Goal: Task Accomplishment & Management: Complete application form

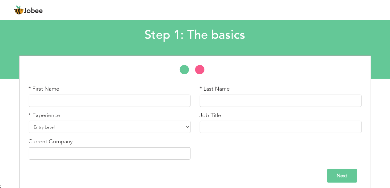
scroll to position [35, 0]
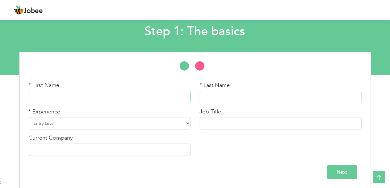
click at [142, 94] on input "text" at bounding box center [110, 97] width 162 height 12
type input "Ahsan"
type input "Mukhtar"
select select "6"
type input "Record Keeper"
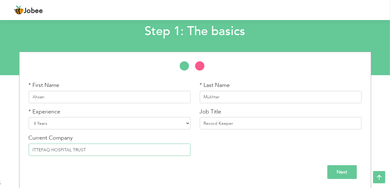
type input "ITTEFAQ HOSPITAL TRUST"
click at [328, 156] on div "* First Name Ahsan * Last Name [PERSON_NAME] * Experience Entry Level Less than…" at bounding box center [195, 120] width 342 height 79
click at [337, 176] on input "Next" at bounding box center [342, 172] width 30 height 14
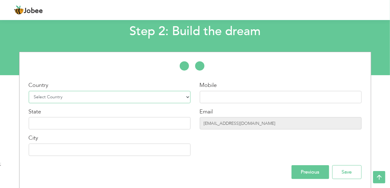
click at [147, 101] on select "Select Country [GEOGRAPHIC_DATA] [GEOGRAPHIC_DATA] [GEOGRAPHIC_DATA] [US_STATE]…" at bounding box center [110, 97] width 162 height 12
select select "166"
click at [29, 91] on select "Select Country [GEOGRAPHIC_DATA] [GEOGRAPHIC_DATA] [GEOGRAPHIC_DATA] [US_STATE]…" at bounding box center [110, 97] width 162 height 12
click at [219, 97] on input "text" at bounding box center [281, 97] width 162 height 12
type input "0304-1299944"
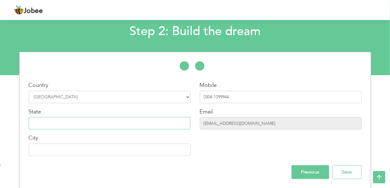
click at [97, 123] on input "text" at bounding box center [110, 123] width 162 height 12
type input "[GEOGRAPHIC_DATA]"
click at [70, 151] on input "text" at bounding box center [110, 150] width 162 height 12
type input "[GEOGRAPHIC_DATA]"
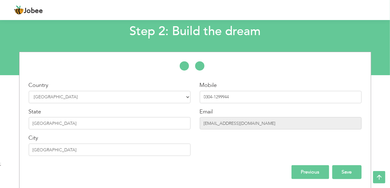
click at [352, 169] on input "Save" at bounding box center [346, 172] width 29 height 14
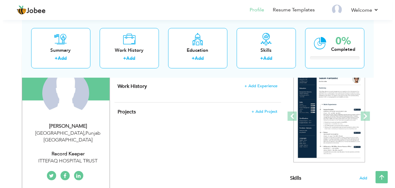
scroll to position [63, 0]
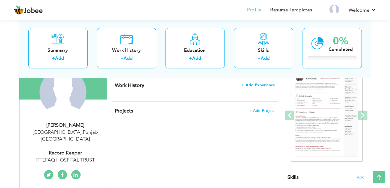
click at [260, 83] on span "+ Add Experience" at bounding box center [258, 85] width 33 height 4
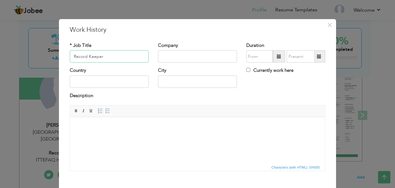
type input "Record Keeper"
type input "ITTEFAQ HOSPITAL TRUST"
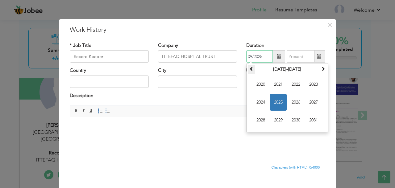
click at [249, 70] on span at bounding box center [251, 69] width 4 height 4
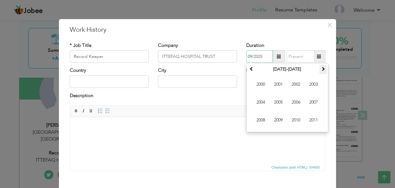
click at [321, 71] on span at bounding box center [323, 69] width 4 height 4
click at [315, 120] on span "2021" at bounding box center [313, 120] width 17 height 17
click at [276, 115] on span "Oct" at bounding box center [278, 120] width 17 height 17
type input "10/2021"
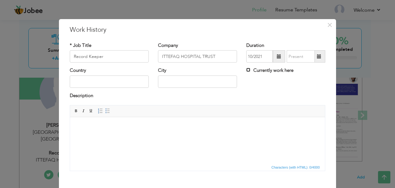
click at [246, 71] on input "Currently work here" at bounding box center [248, 70] width 4 height 4
checkbox input "true"
click at [76, 82] on input "text" at bounding box center [109, 82] width 79 height 12
type input "p"
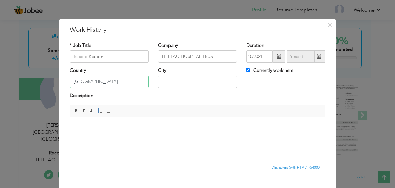
type input "PAKISTAN"
type input "LAHORE"
click at [77, 132] on html at bounding box center [197, 126] width 255 height 19
click at [107, 61] on input "Record Keeper" at bounding box center [109, 56] width 79 height 12
type input "R"
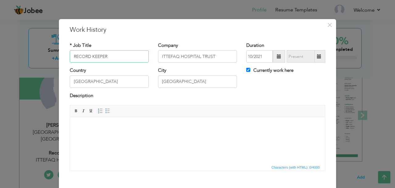
type input "RECORD KEEPER"
click at [95, 120] on html at bounding box center [197, 126] width 255 height 19
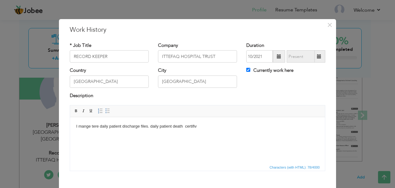
click at [95, 120] on html "I mange tere daily patient discharge files. daily patient death certifiv" at bounding box center [197, 126] width 255 height 19
click at [152, 125] on body "I mange there daily patient discharge files. daily patient death certifiv" at bounding box center [197, 126] width 242 height 6
click at [153, 126] on body "I mange there daily patient discharge files. to make daily patient death certif…" at bounding box center [197, 126] width 242 height 6
click at [218, 127] on body "I mange there daily patient discharge files. To make daily patient death certif…" at bounding box center [197, 126] width 242 height 6
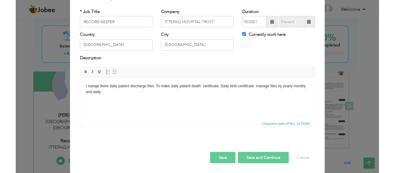
scroll to position [43, 0]
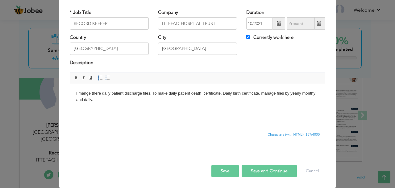
click at [227, 165] on button "Save" at bounding box center [224, 171] width 27 height 12
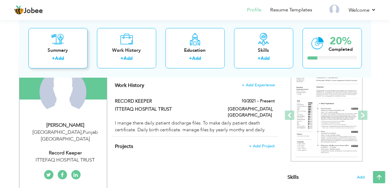
click at [56, 53] on div "Summary + Add" at bounding box center [57, 48] width 59 height 40
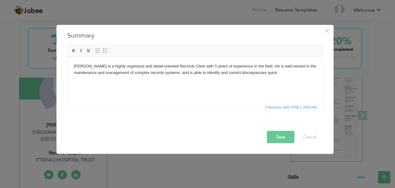
click at [95, 67] on body "ohn Doe is a highly organized and detail-oriented Records Clerk with 5 years of…" at bounding box center [194, 69] width 242 height 13
click at [208, 66] on body "Ahsan Mukhtar is highly organized and detail-oriented Records Clerk with 5 year…" at bounding box center [194, 69] width 242 height 13
click at [286, 138] on button "Save" at bounding box center [280, 137] width 27 height 12
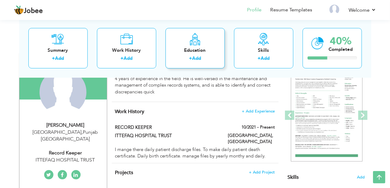
click at [209, 46] on div "Education + Add" at bounding box center [194, 48] width 59 height 40
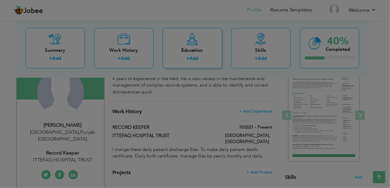
radio input "true"
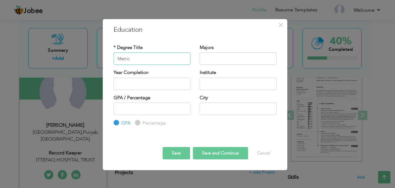
type input "Matric"
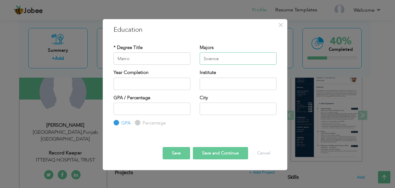
type input "Science"
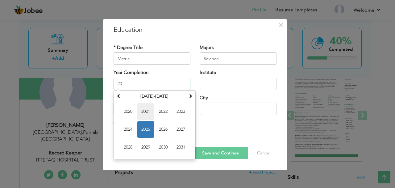
click at [150, 109] on span "2021" at bounding box center [145, 111] width 17 height 17
type input "2021"
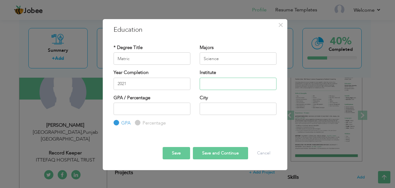
click at [213, 84] on input "text" at bounding box center [238, 84] width 77 height 12
type input "Lahore Board"
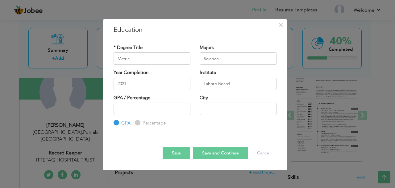
click at [131, 121] on div "GPA Percentage" at bounding box center [152, 115] width 77 height 24
click at [137, 123] on input "Percentage" at bounding box center [137, 123] width 4 height 4
radio input "true"
click at [129, 108] on input "number" at bounding box center [152, 109] width 77 height 12
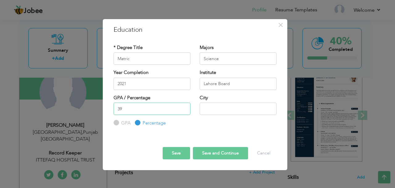
type input "39"
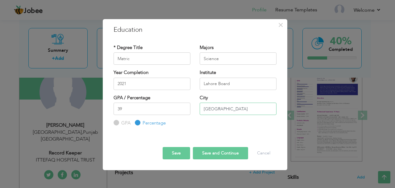
type input "[GEOGRAPHIC_DATA]"
click at [215, 152] on button "Save and Continue" at bounding box center [220, 153] width 55 height 12
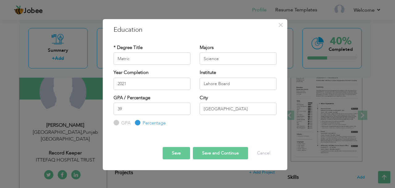
click at [171, 155] on button "Save" at bounding box center [176, 153] width 27 height 12
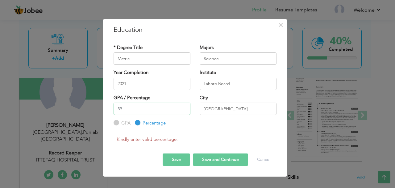
click at [128, 108] on input "39" at bounding box center [152, 109] width 77 height 12
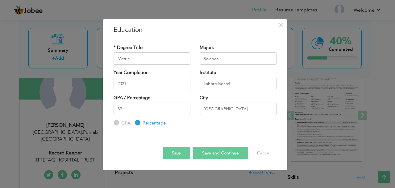
click at [114, 122] on input "GPA" at bounding box center [116, 123] width 4 height 4
radio input "true"
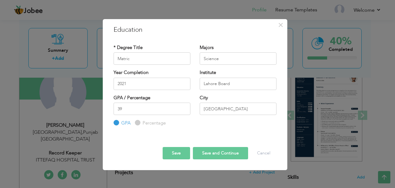
click at [207, 152] on button "Save and Continue" at bounding box center [220, 153] width 55 height 12
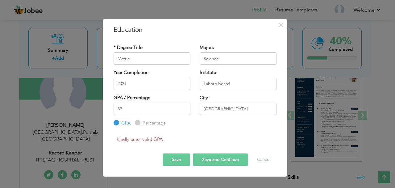
click at [151, 122] on label "Percentage" at bounding box center [153, 123] width 25 height 6
click at [139, 122] on input "Percentage" at bounding box center [137, 123] width 4 height 4
radio input "true"
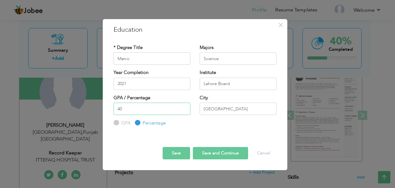
type input "40"
click at [184, 107] on input "40" at bounding box center [152, 109] width 77 height 12
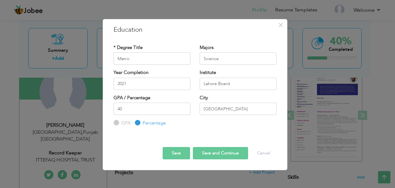
click at [209, 153] on button "Save and Continue" at bounding box center [220, 153] width 55 height 12
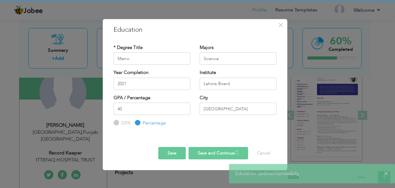
radio input "true"
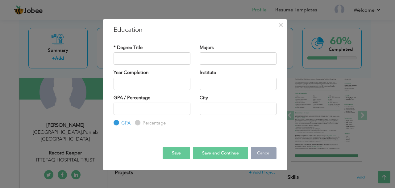
click at [262, 155] on button "Cancel" at bounding box center [264, 153] width 26 height 12
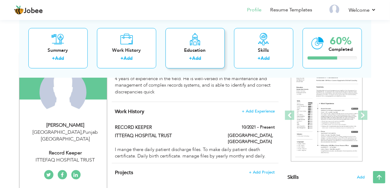
click at [207, 55] on div "+ Add" at bounding box center [194, 59] width 49 height 8
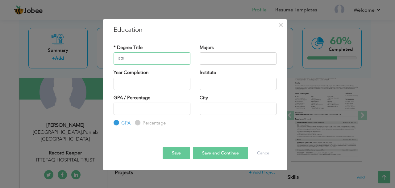
type input "ICS"
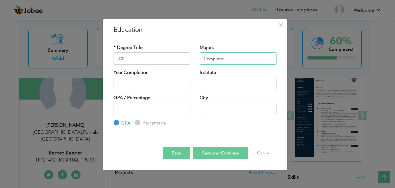
type input "Computer"
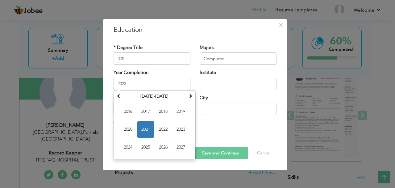
type input "2023"
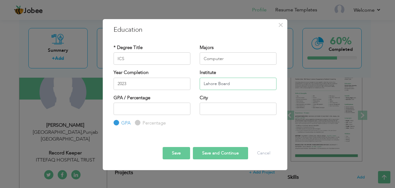
type input "Lahore Board"
type input "53"
type input "[GEOGRAPHIC_DATA]"
click at [221, 155] on button "Save and Continue" at bounding box center [220, 153] width 55 height 12
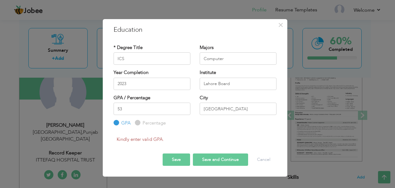
click at [142, 120] on label "Percentage" at bounding box center [153, 123] width 25 height 6
click at [139, 121] on input "Percentage" at bounding box center [137, 123] width 4 height 4
radio input "true"
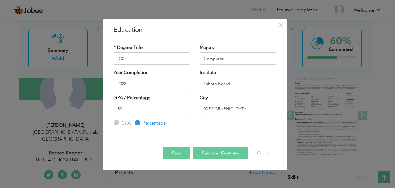
click at [142, 120] on label "Percentage" at bounding box center [153, 123] width 25 height 6
click at [139, 121] on input "Percentage" at bounding box center [137, 123] width 4 height 4
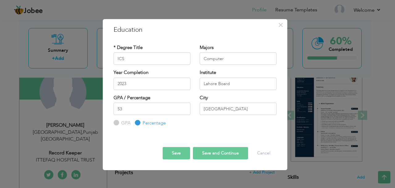
click at [219, 154] on button "Save and Continue" at bounding box center [220, 153] width 55 height 12
radio input "true"
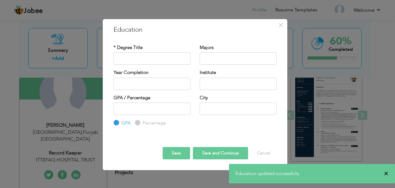
click at [386, 175] on span "×" at bounding box center [386, 174] width 5 height 6
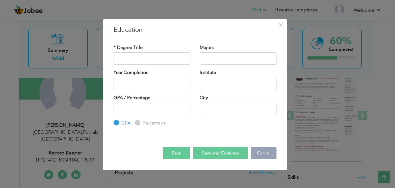
click at [262, 156] on button "Cancel" at bounding box center [264, 153] width 26 height 12
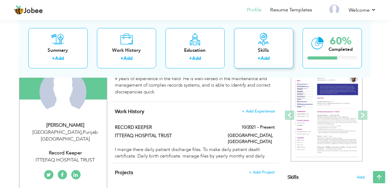
click at [254, 56] on div "+ Add" at bounding box center [263, 59] width 49 height 8
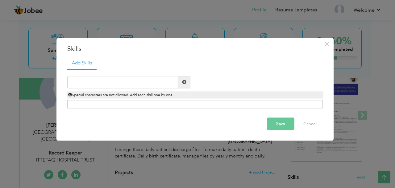
click at [185, 82] on span at bounding box center [184, 82] width 4 height 4
type input "B"
paste input "Database management. Data entry. Filing system man"
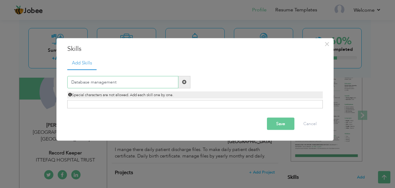
type input "Database management"
click at [186, 81] on span at bounding box center [184, 82] width 4 height 4
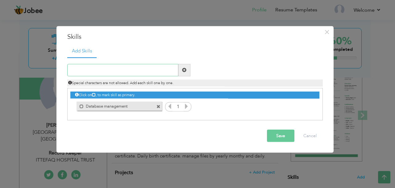
click at [161, 70] on input "text" at bounding box center [122, 70] width 111 height 12
type input "Data Entry"
click at [182, 68] on span at bounding box center [184, 70] width 4 height 4
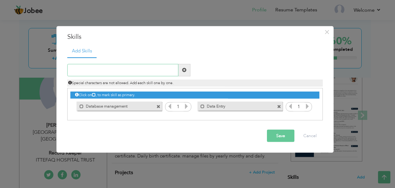
click at [101, 68] on input "text" at bounding box center [122, 70] width 111 height 12
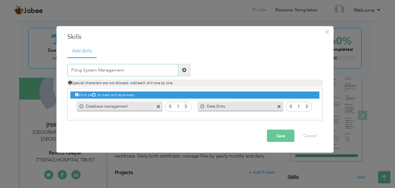
type input "Filing System Management"
click at [183, 67] on span at bounding box center [184, 70] width 12 height 12
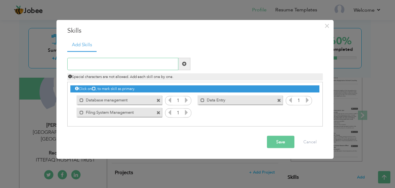
click at [167, 67] on input "text" at bounding box center [122, 64] width 111 height 12
type input "Document Scanning"
click at [185, 62] on span at bounding box center [184, 64] width 4 height 4
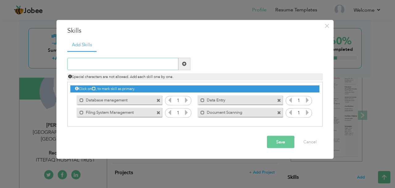
click at [163, 66] on input "text" at bounding box center [122, 64] width 111 height 12
type input "Record Keeping"
click at [183, 64] on span at bounding box center [184, 64] width 4 height 4
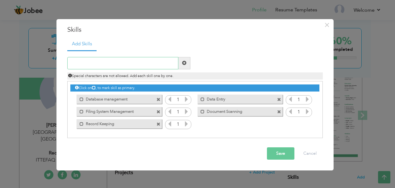
click at [86, 60] on input "text" at bounding box center [122, 63] width 111 height 12
type input "Indexing"
click at [183, 61] on span at bounding box center [184, 63] width 4 height 4
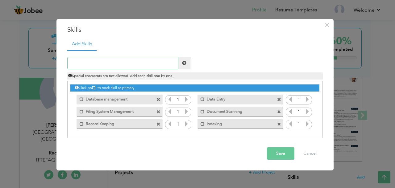
click at [113, 60] on input "text" at bounding box center [122, 63] width 111 height 12
click at [275, 149] on button "Save" at bounding box center [280, 153] width 27 height 12
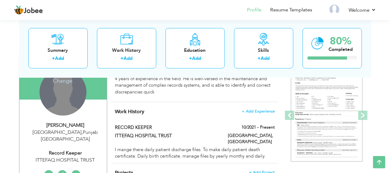
click at [70, 89] on div "Change Remove" at bounding box center [62, 92] width 47 height 47
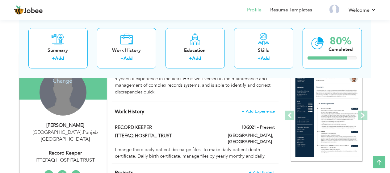
click at [65, 84] on div "Change Remove" at bounding box center [62, 92] width 47 height 47
click at [65, 78] on h4 "Change" at bounding box center [62, 76] width 44 height 15
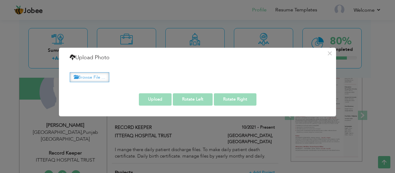
click at [102, 76] on label "Browse File ..." at bounding box center [89, 77] width 39 height 10
click at [0, 0] on input "Browse File ..." at bounding box center [0, 0] width 0 height 0
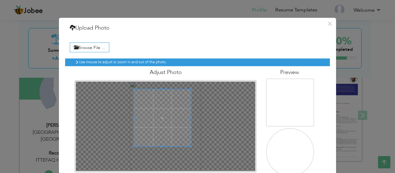
click at [151, 95] on span at bounding box center [162, 117] width 57 height 57
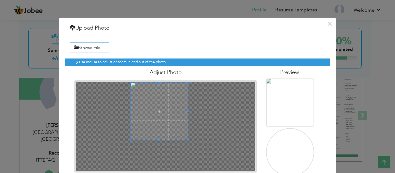
click at [147, 76] on div "Adjust Photo" at bounding box center [166, 119] width 192 height 106
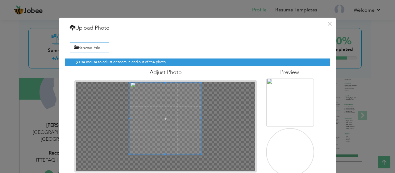
click at [225, 168] on div at bounding box center [165, 125] width 179 height 89
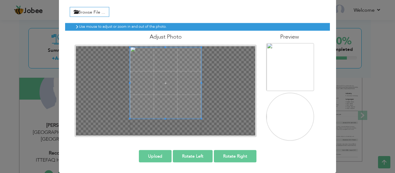
scroll to position [44, 0]
click at [154, 96] on span at bounding box center [165, 82] width 71 height 71
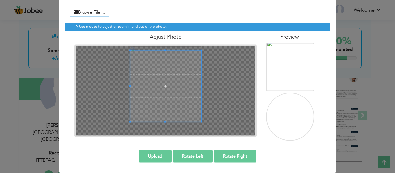
click at [155, 99] on span at bounding box center [165, 86] width 71 height 71
click at [157, 150] on button "Upload" at bounding box center [155, 156] width 33 height 12
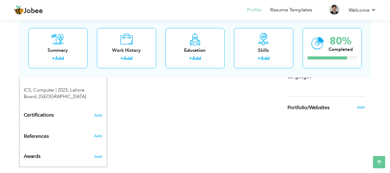
scroll to position [300, 0]
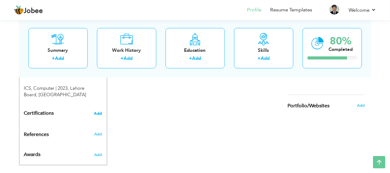
click at [100, 111] on span "Add" at bounding box center [98, 113] width 8 height 4
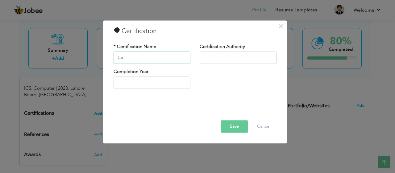
type input "C"
type input "Information Technology"
type input "Principle of alfalah College"
type input "2025"
click at [235, 124] on button "Save" at bounding box center [234, 126] width 27 height 12
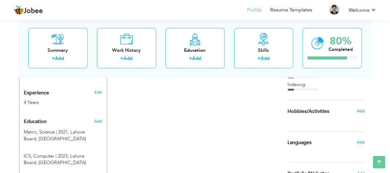
scroll to position [234, 0]
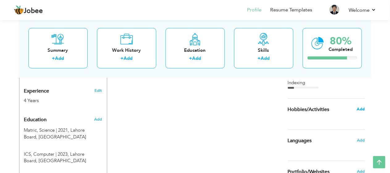
click at [359, 109] on span "Add" at bounding box center [360, 109] width 8 height 6
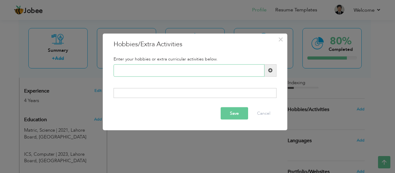
click at [365, 106] on div "× Hobbies/Extra Activities Enter your hobbies or extra curricular activities be…" at bounding box center [197, 86] width 395 height 173
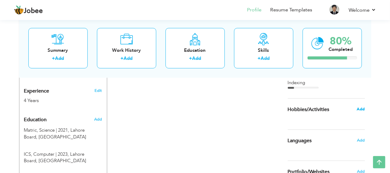
click at [361, 111] on span "Add" at bounding box center [360, 109] width 8 height 6
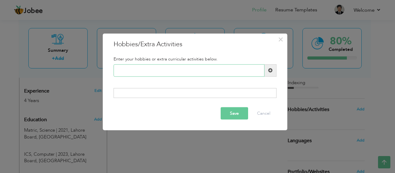
click at [256, 72] on input "text" at bounding box center [189, 70] width 151 height 12
type input "Video Editing"
click at [271, 72] on span at bounding box center [270, 70] width 4 height 4
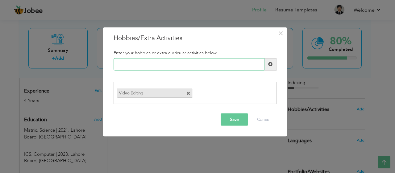
click at [212, 66] on input "text" at bounding box center [189, 64] width 151 height 12
type input "Traveling"
click at [270, 65] on span at bounding box center [270, 64] width 4 height 4
click at [240, 64] on input "text" at bounding box center [189, 64] width 151 height 12
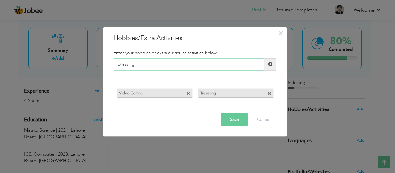
type input "Dressing"
click at [239, 119] on button "Save" at bounding box center [234, 120] width 27 height 12
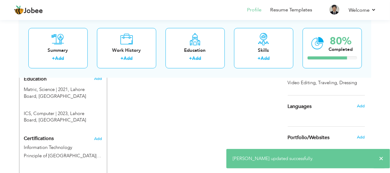
scroll to position [276, 0]
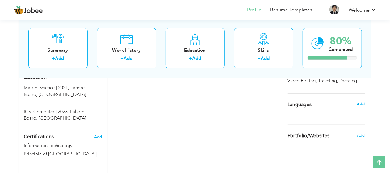
click at [360, 101] on span "Add" at bounding box center [360, 104] width 8 height 6
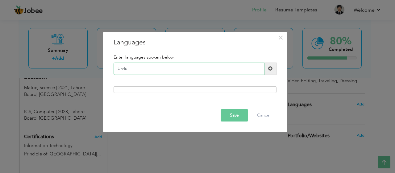
type input "Urdu"
click at [270, 67] on span at bounding box center [270, 68] width 4 height 4
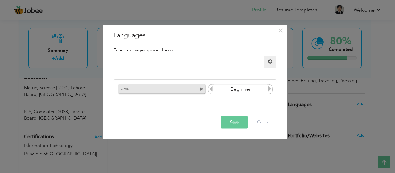
click at [265, 91] on input "Beginner" at bounding box center [240, 89] width 53 height 9
click at [269, 89] on icon at bounding box center [270, 89] width 6 height 6
click at [268, 89] on icon at bounding box center [270, 89] width 6 height 6
click at [232, 121] on button "Save" at bounding box center [234, 122] width 27 height 12
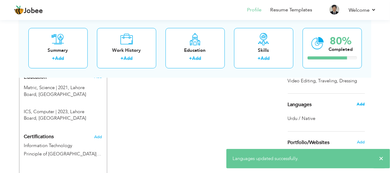
click at [364, 104] on span "Add" at bounding box center [360, 104] width 8 height 6
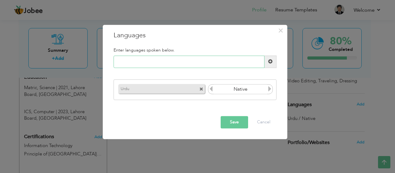
click at [259, 61] on input "text" at bounding box center [189, 62] width 151 height 12
type input "Punjabi"
click at [270, 62] on span at bounding box center [270, 62] width 4 height 4
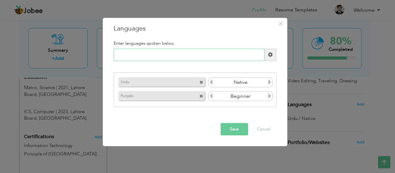
click at [258, 56] on input "text" at bounding box center [189, 55] width 151 height 12
type input "e"
type input "English"
click at [270, 54] on span at bounding box center [270, 54] width 4 height 4
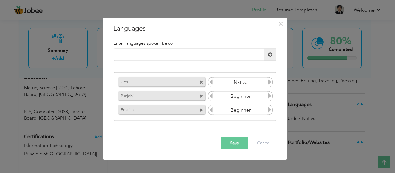
click at [239, 145] on button "Save" at bounding box center [234, 143] width 27 height 12
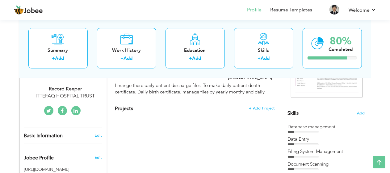
scroll to position [129, 0]
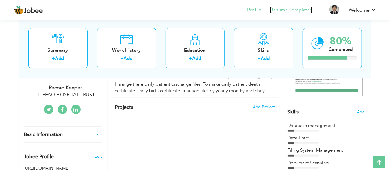
click at [293, 8] on link "Resume Templates" at bounding box center [291, 9] width 42 height 7
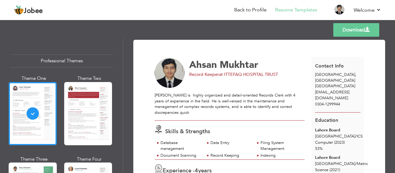
drag, startPoint x: 392, startPoint y: 56, endPoint x: 389, endPoint y: 89, distance: 33.1
click at [389, 89] on div "Download Ahsan Mukhtar Record Keeper at ITTEFAQ HOSPITAL TRUST Indexing" at bounding box center [258, 105] width 271 height 135
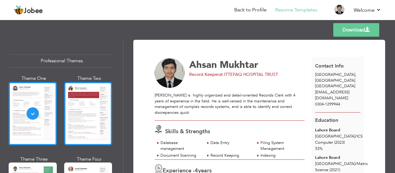
click at [104, 127] on div at bounding box center [88, 113] width 48 height 63
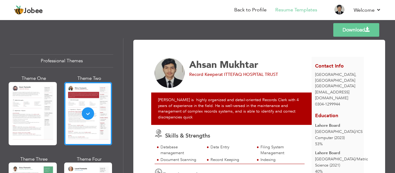
drag, startPoint x: 392, startPoint y: 93, endPoint x: 394, endPoint y: 126, distance: 33.4
click at [394, 126] on div "Download Ahsan Mukhtar Record Keeper at ITTEFAQ HOSPITAL TRUST Indexing" at bounding box center [258, 105] width 271 height 135
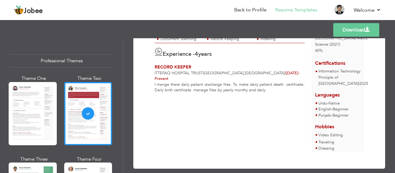
scroll to position [126, 0]
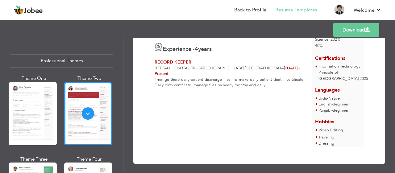
click at [348, 28] on link "Download" at bounding box center [356, 30] width 46 height 14
